Goal: Complete application form

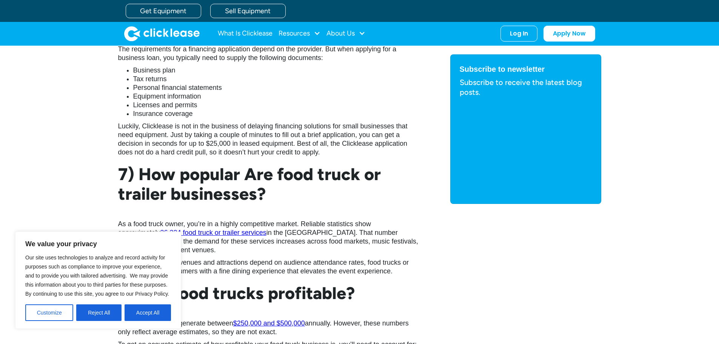
scroll to position [1737, 0]
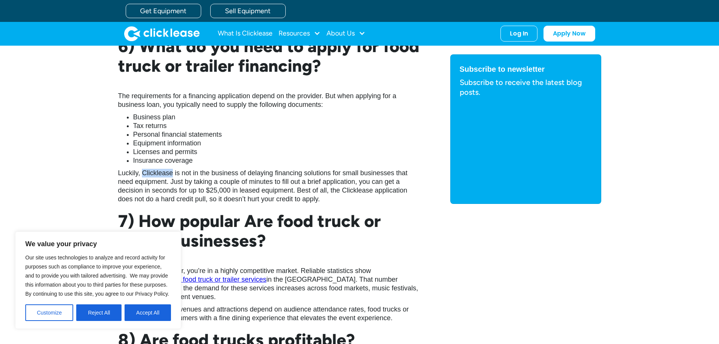
drag, startPoint x: 142, startPoint y: 173, endPoint x: 173, endPoint y: 173, distance: 31.0
click at [173, 173] on p "Luckily, Clicklease is not in the business of delaying financing solutions for …" at bounding box center [269, 186] width 302 height 35
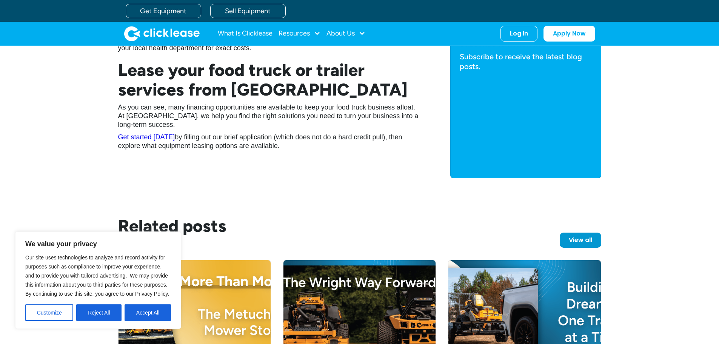
scroll to position [2304, 0]
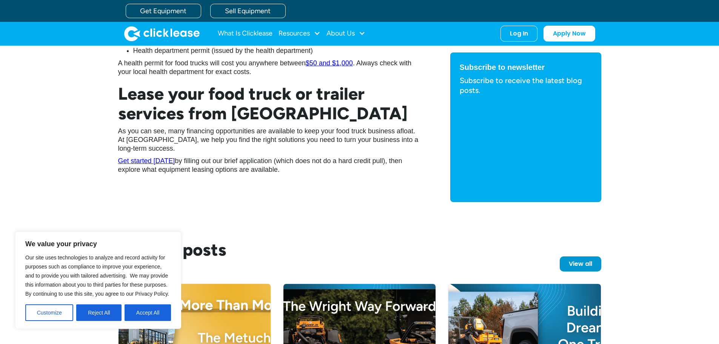
click at [161, 162] on link "Get started [DATE]" at bounding box center [146, 161] width 57 height 8
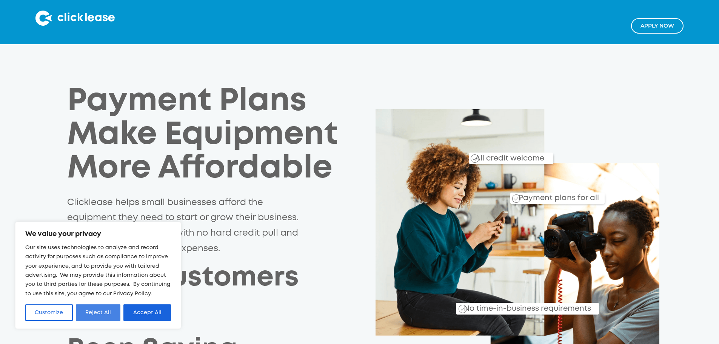
click at [100, 309] on button "Reject All" at bounding box center [98, 312] width 45 height 17
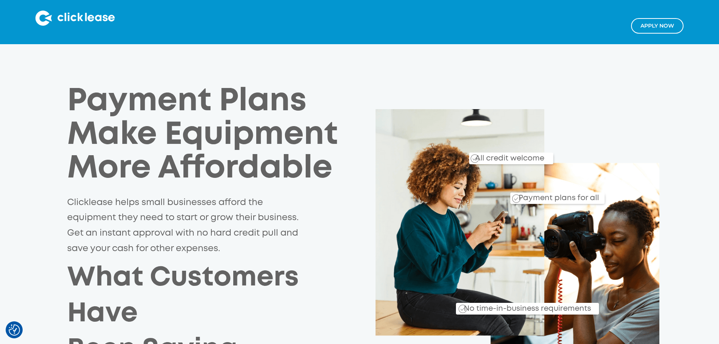
click at [643, 25] on link "Apply NOw" at bounding box center [657, 25] width 52 height 15
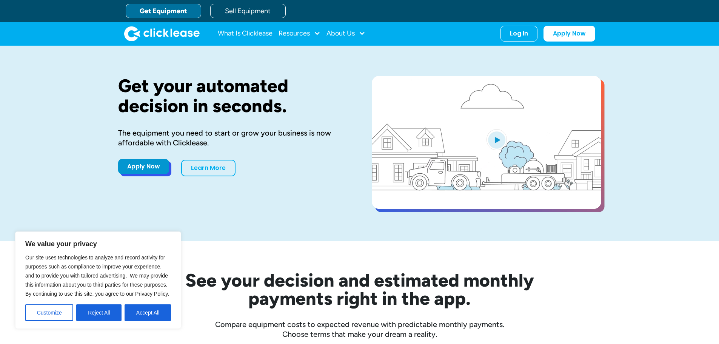
click at [150, 169] on link "Apply Now" at bounding box center [143, 166] width 51 height 15
